Goal: Task Accomplishment & Management: Complete application form

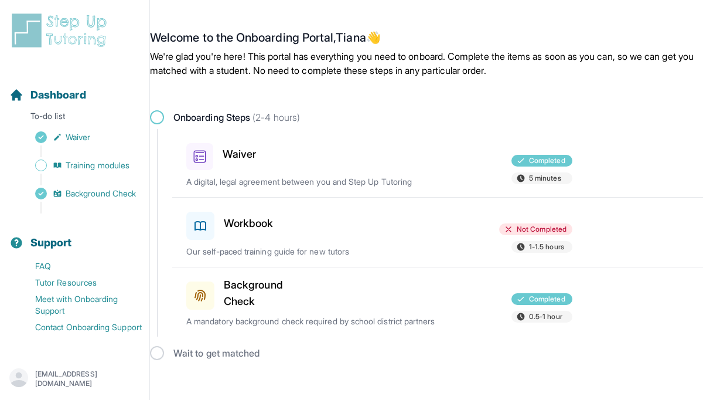
click at [352, 230] on div at bounding box center [379, 223] width 125 height 33
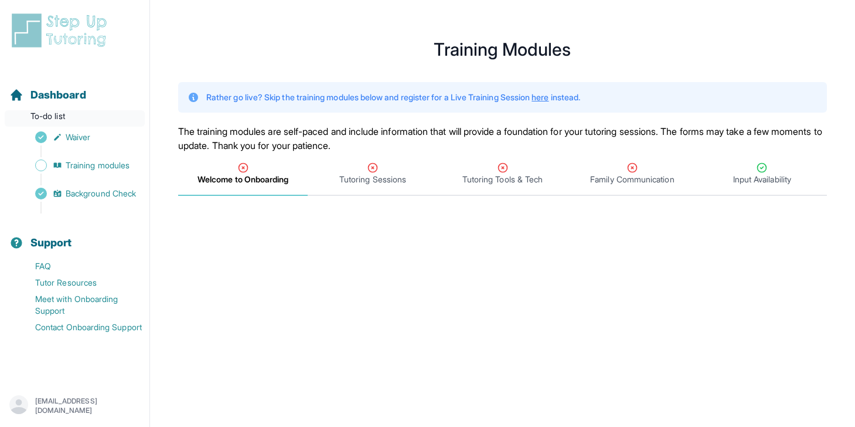
click at [79, 113] on p "To-do list" at bounding box center [75, 118] width 140 height 16
click at [72, 192] on span "Background Check" at bounding box center [101, 194] width 70 height 12
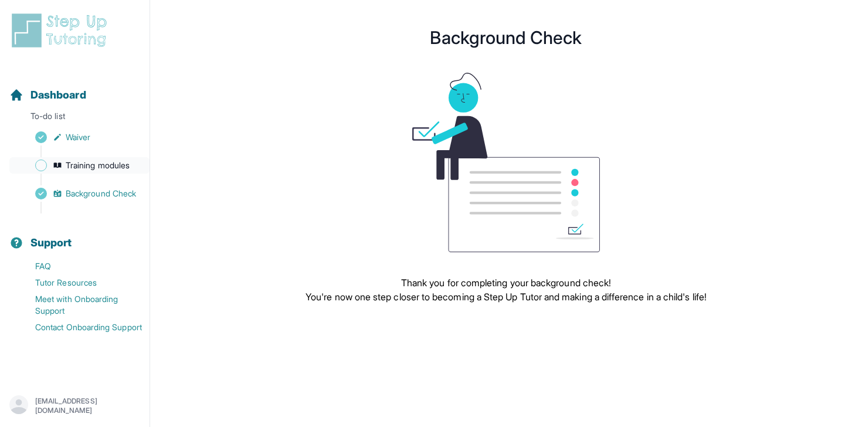
click at [101, 165] on span "Training modules" at bounding box center [98, 165] width 64 height 12
